Goal: Task Accomplishment & Management: Use online tool/utility

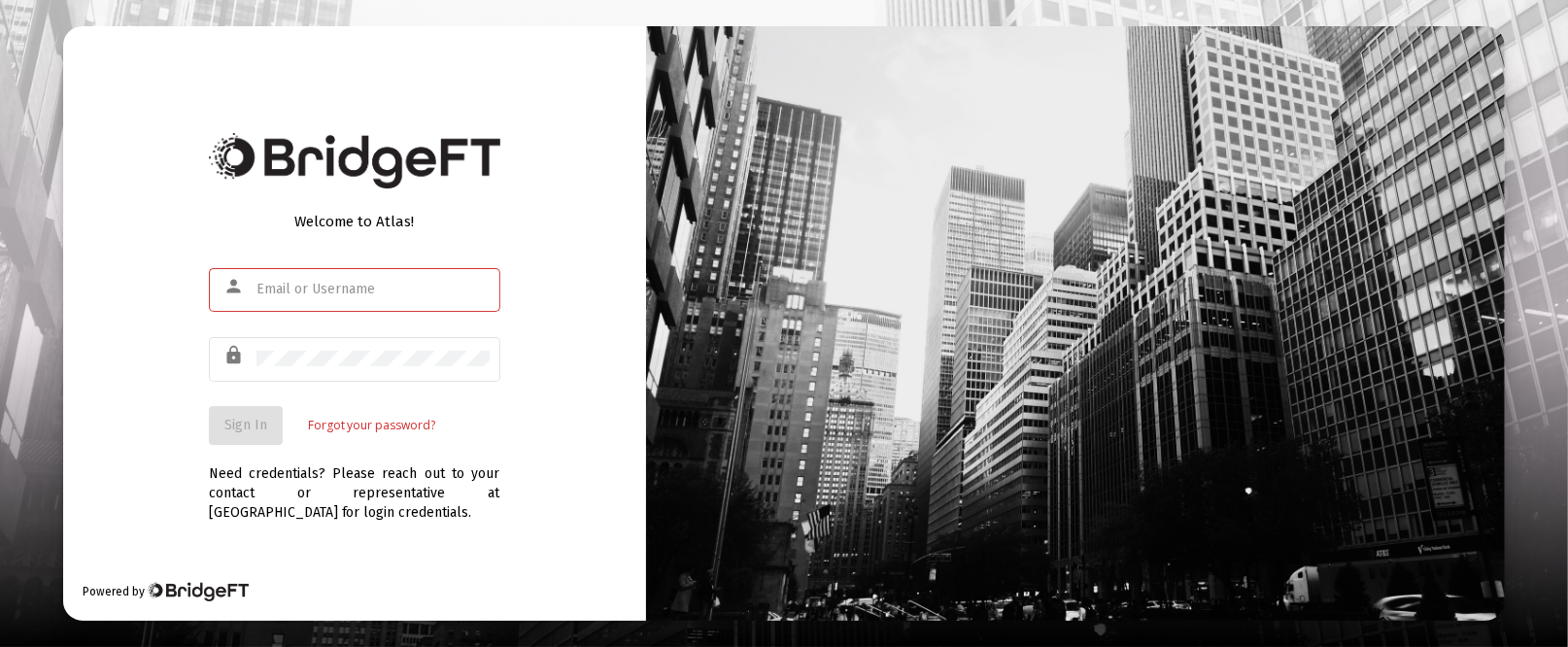
type input "[PERSON_NAME][EMAIL_ADDRESS][DOMAIN_NAME]"
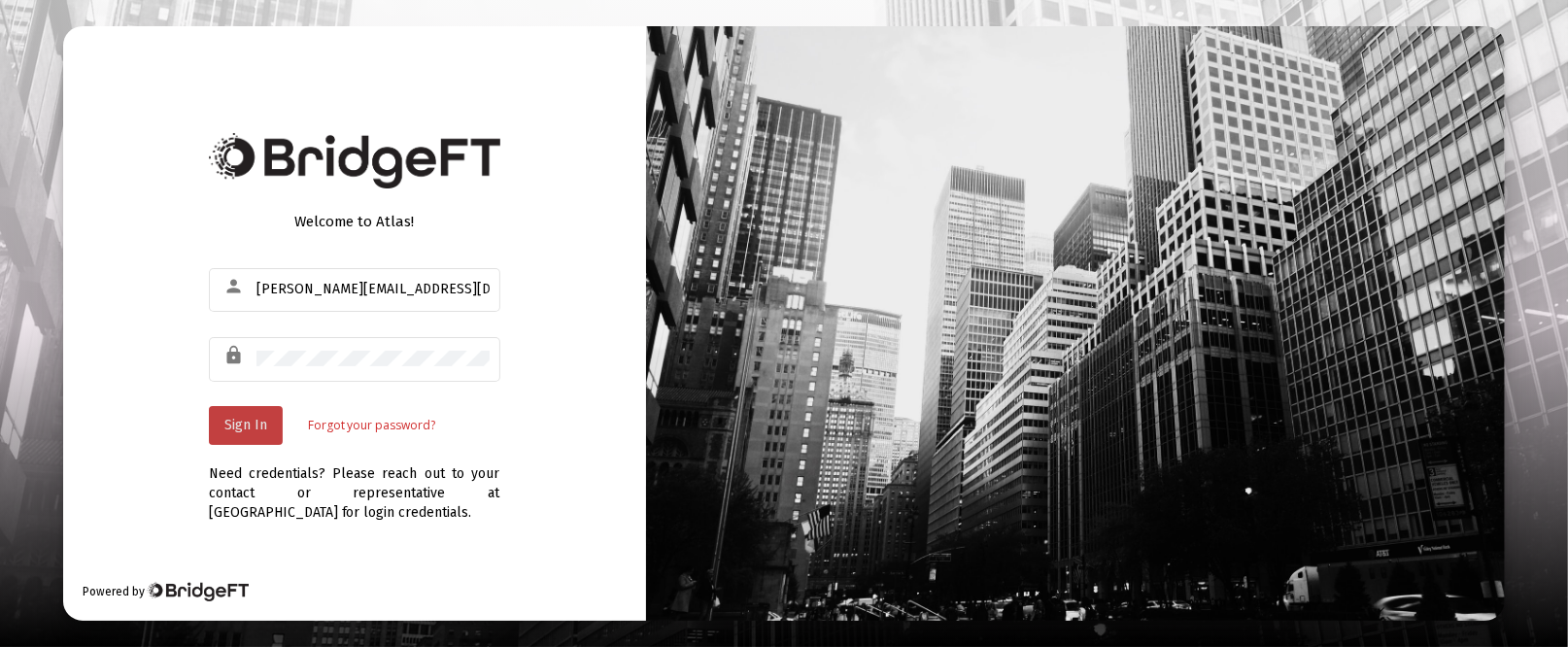
click at [233, 426] on span "Sign In" at bounding box center [245, 424] width 42 height 17
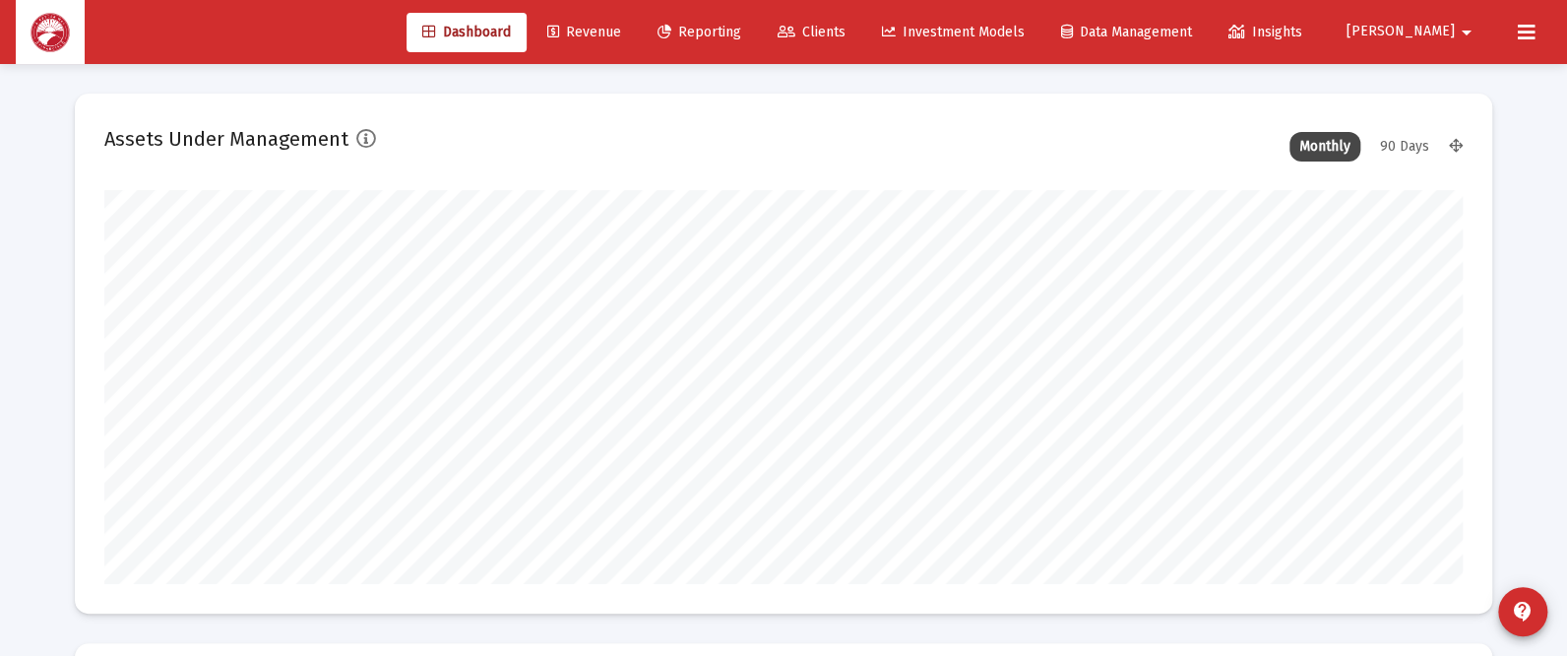
scroll to position [393, 730]
type input "[DATE]"
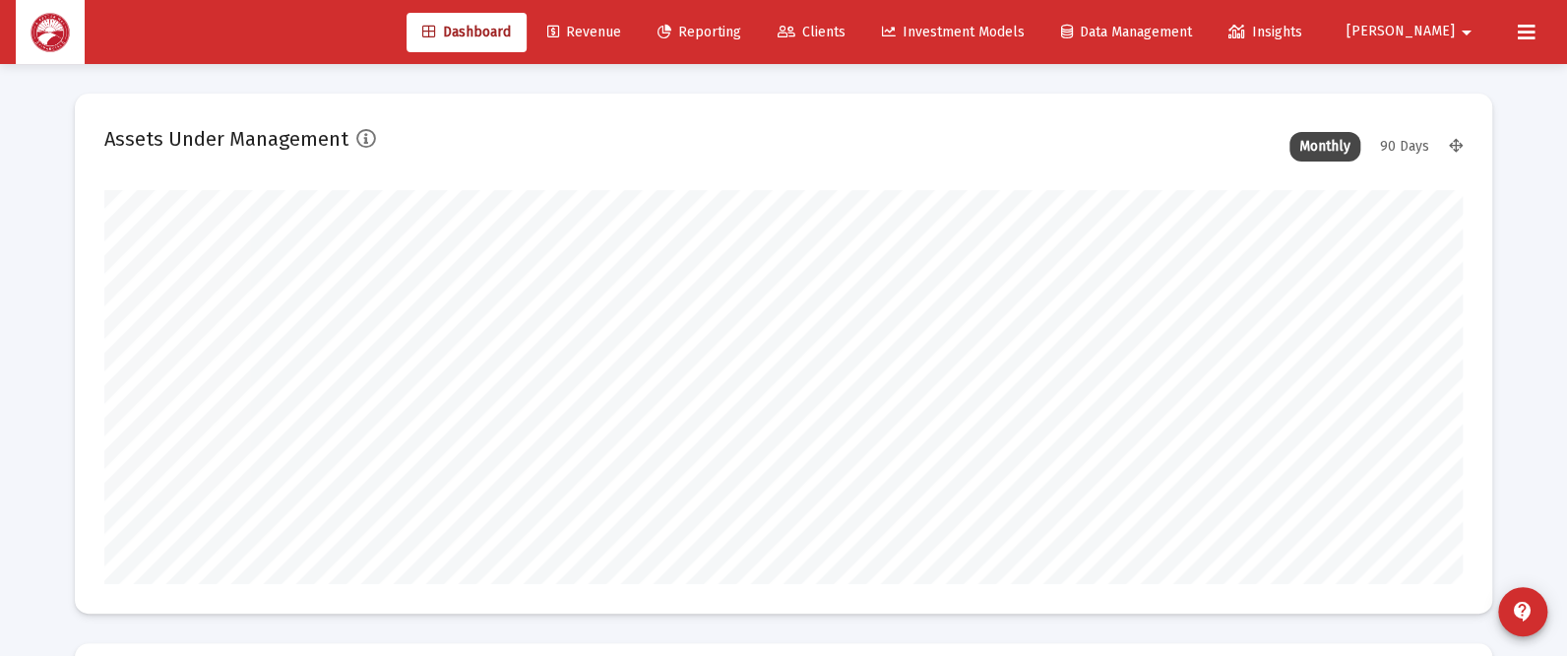
scroll to position [393, 634]
